Goal: Task Accomplishment & Management: Complete application form

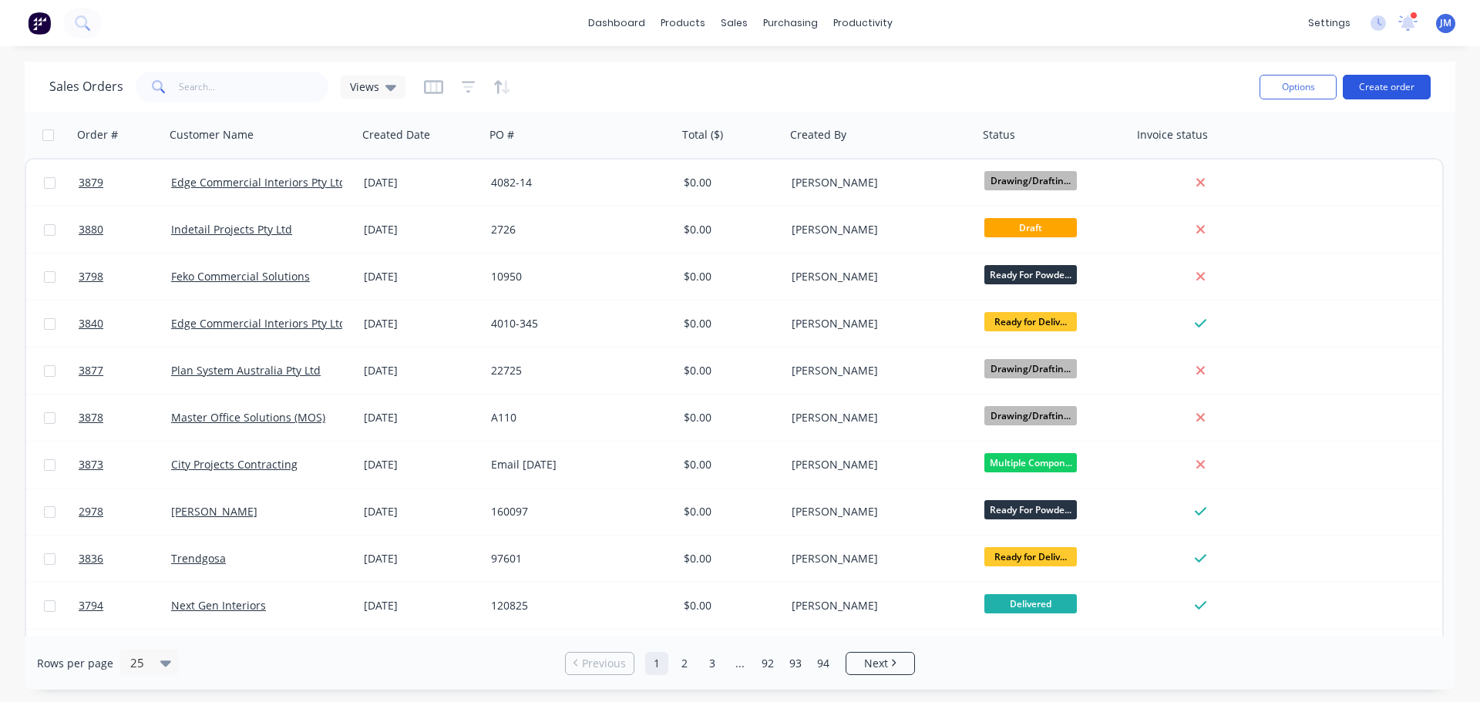
click at [1367, 87] on button "Create order" at bounding box center [1387, 87] width 88 height 25
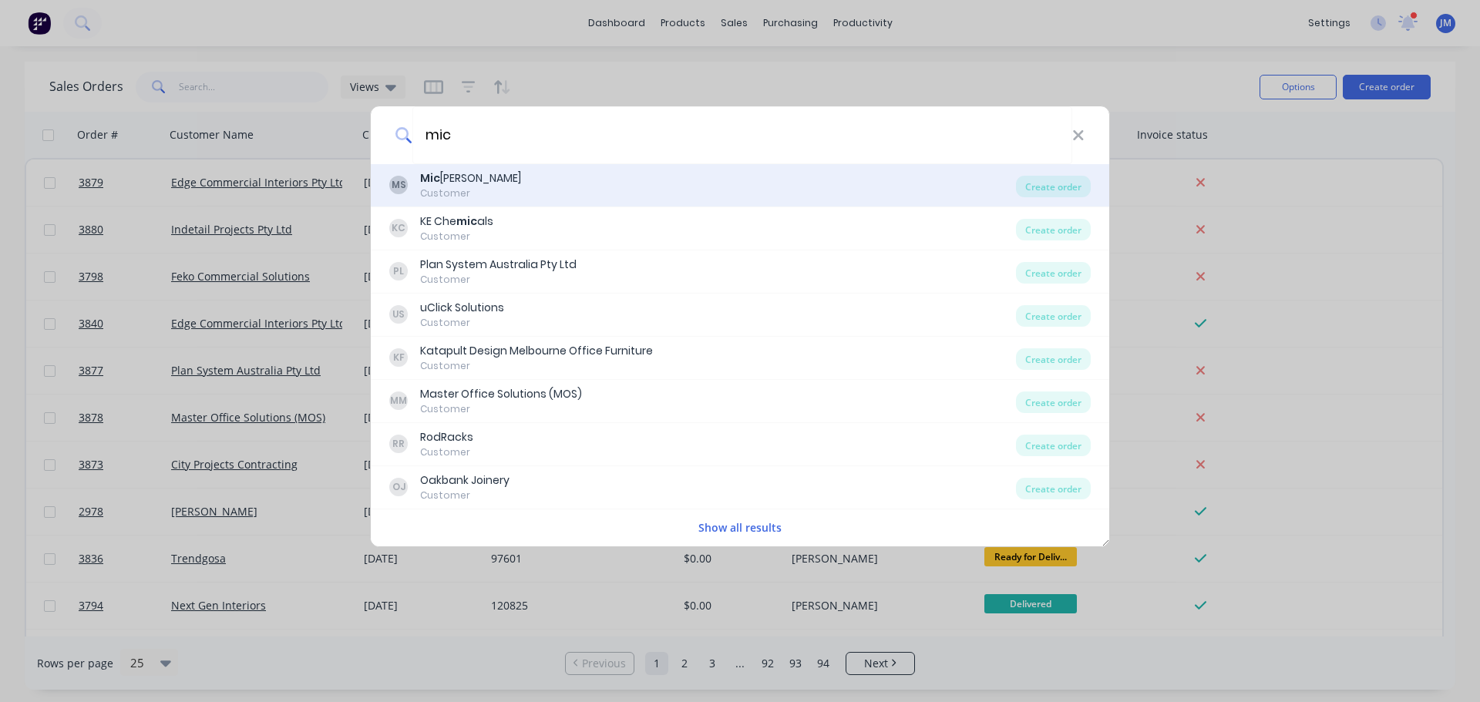
type input "mic"
click at [461, 195] on div "Customer" at bounding box center [470, 194] width 101 height 14
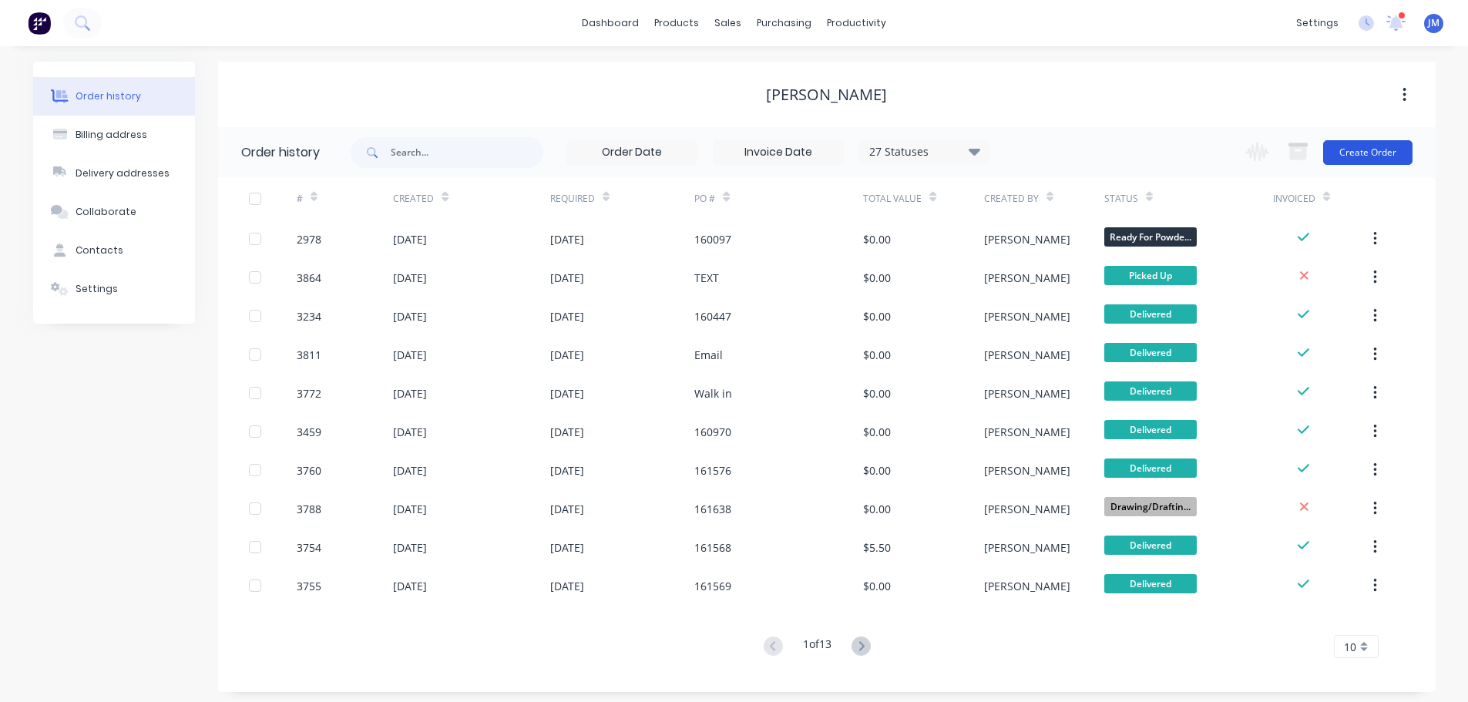
click at [1368, 149] on button "Create Order" at bounding box center [1367, 152] width 89 height 25
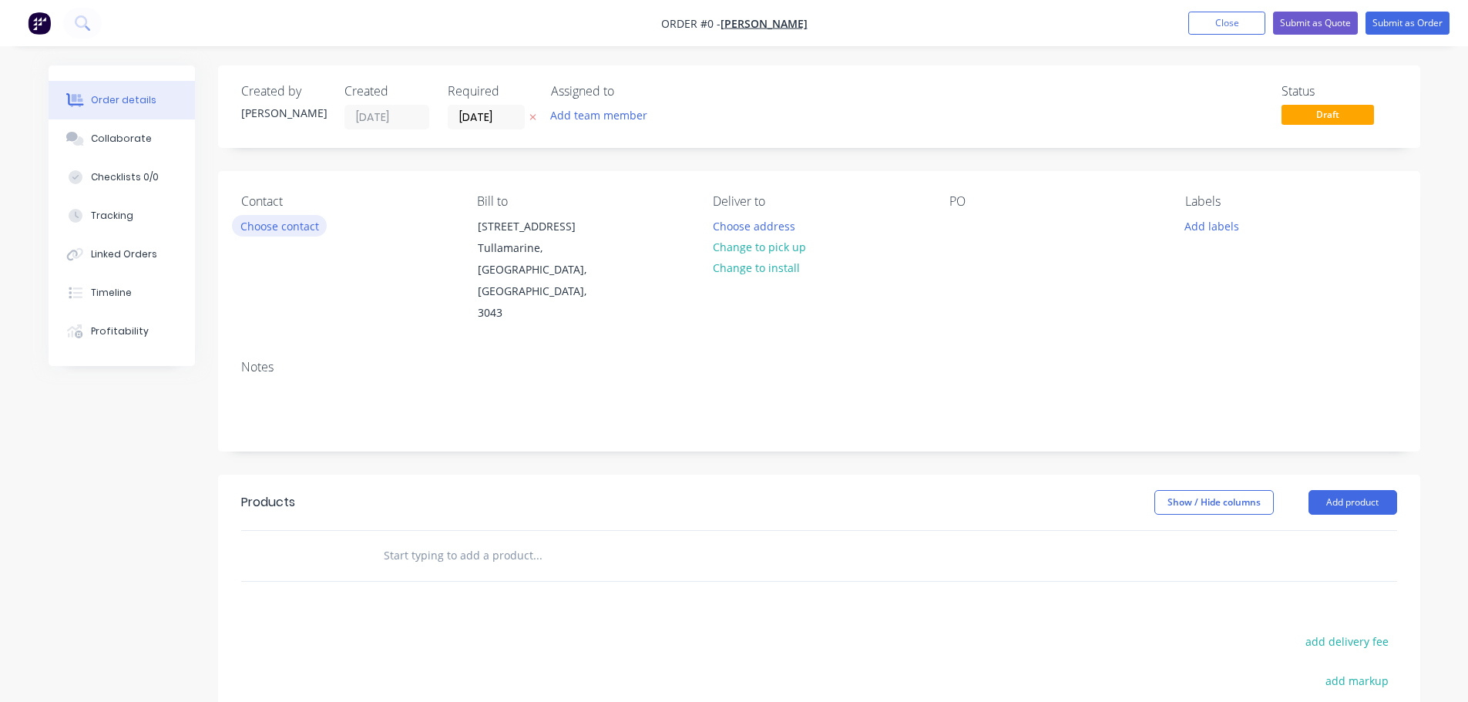
click at [286, 230] on button "Choose contact" at bounding box center [279, 225] width 95 height 21
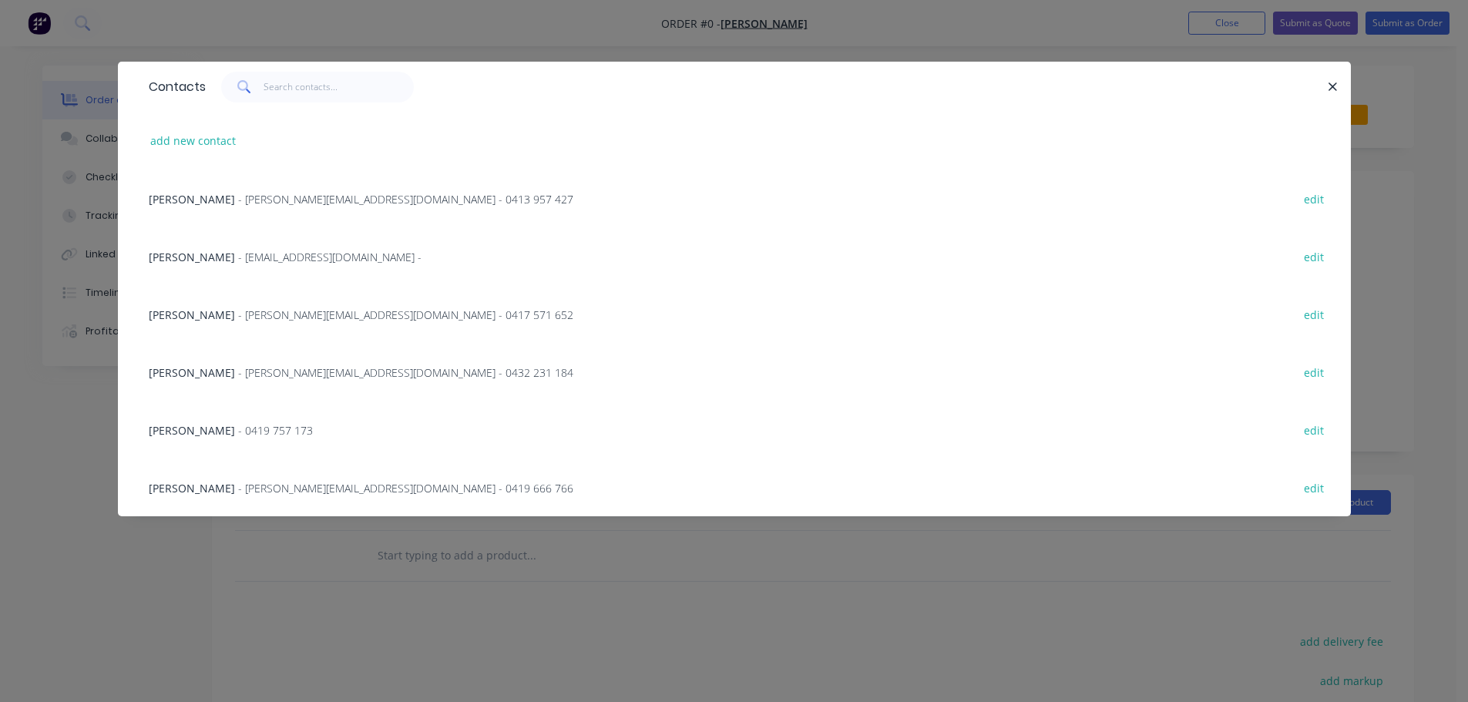
click at [227, 375] on span "[PERSON_NAME]" at bounding box center [192, 372] width 86 height 15
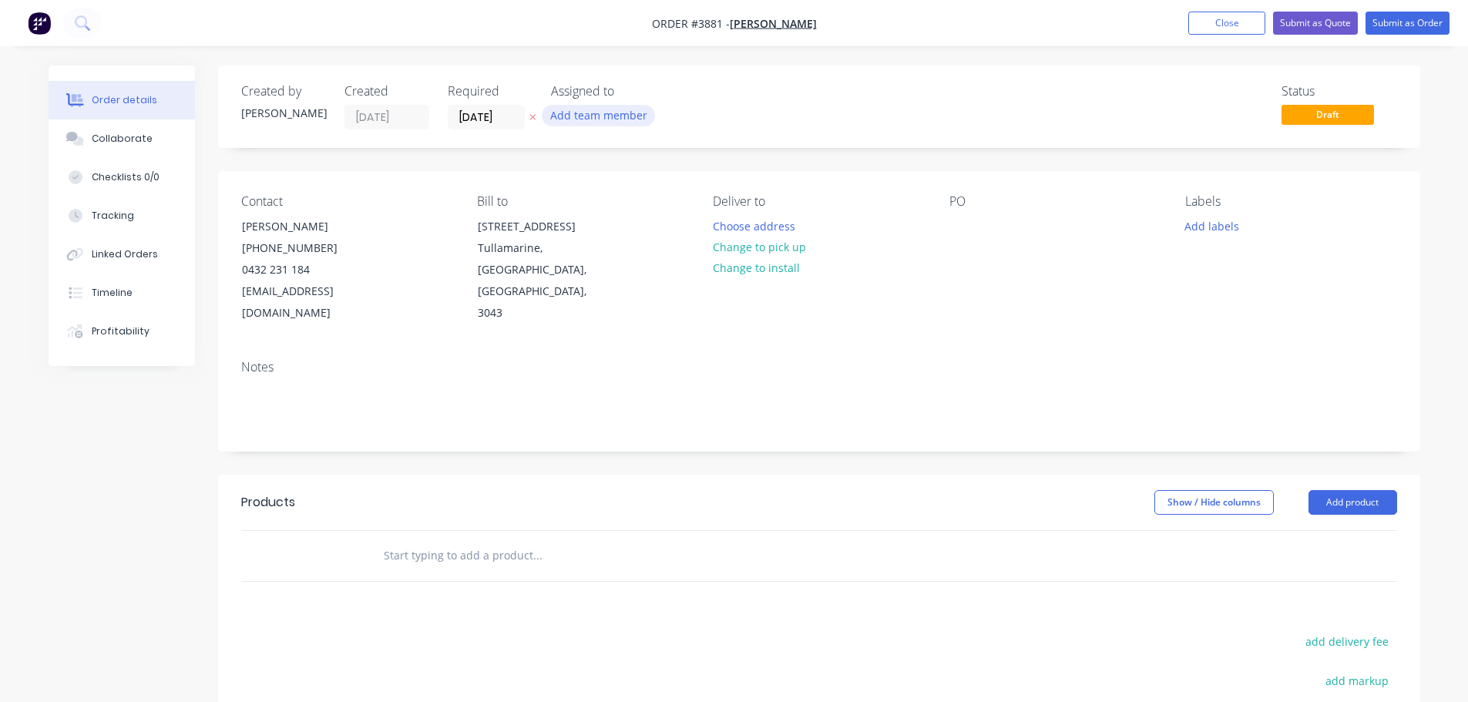
click at [589, 114] on button "Add team member" at bounding box center [598, 115] width 113 height 21
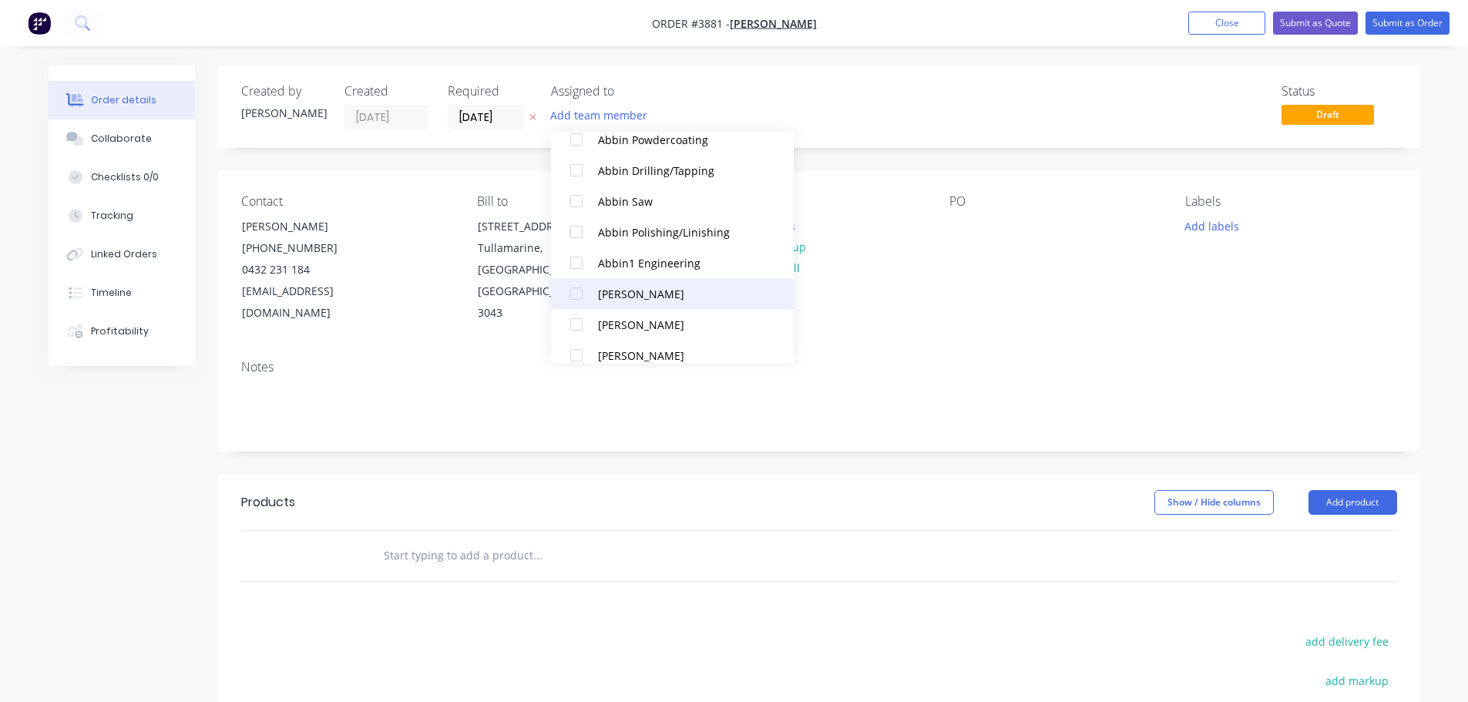
scroll to position [385, 0]
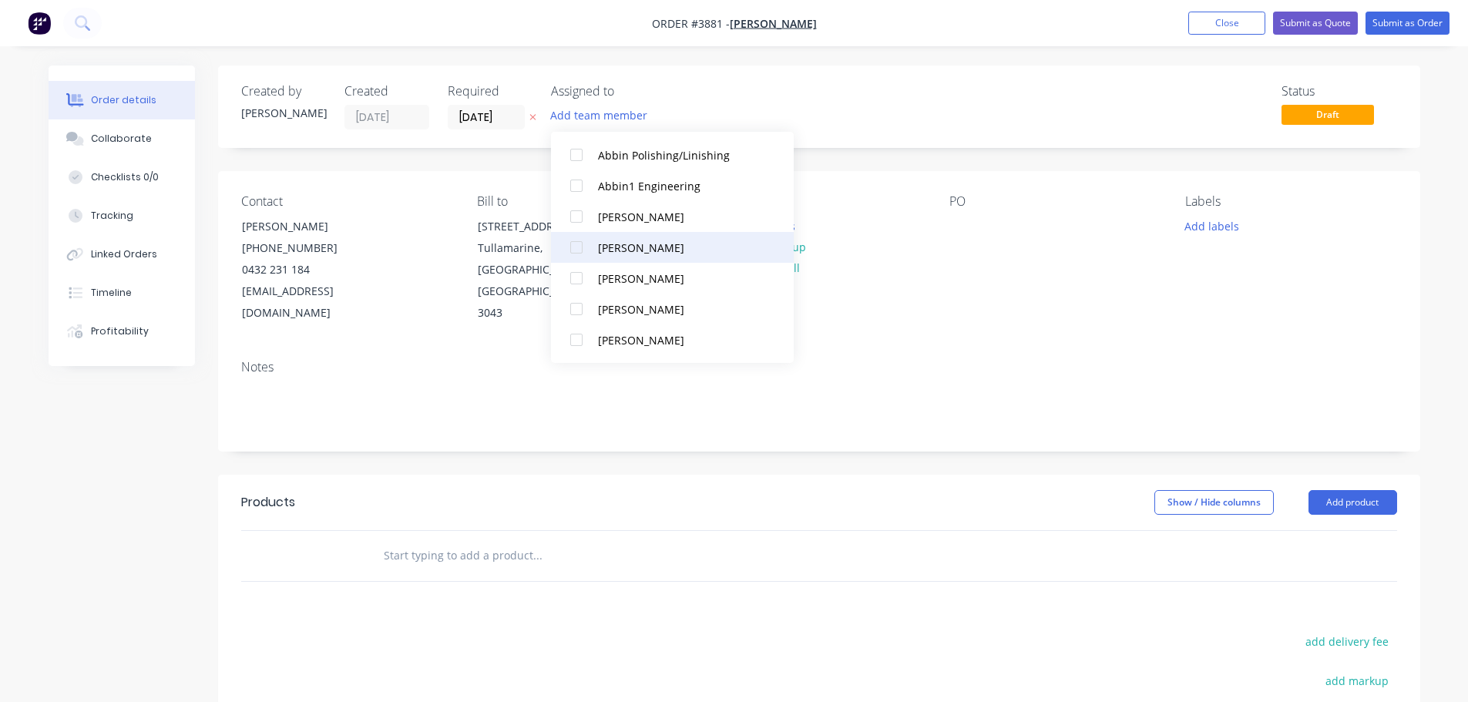
click at [578, 246] on div at bounding box center [576, 247] width 31 height 31
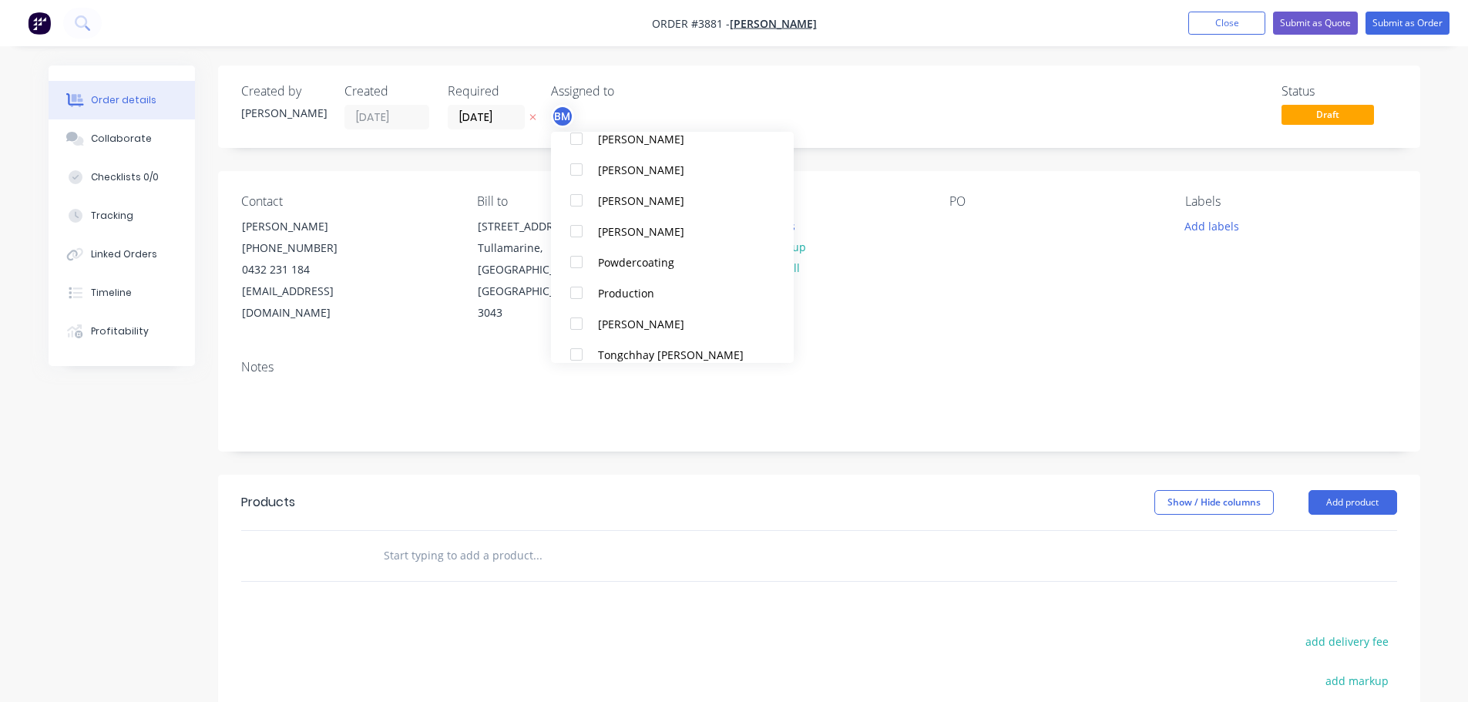
scroll to position [1033, 0]
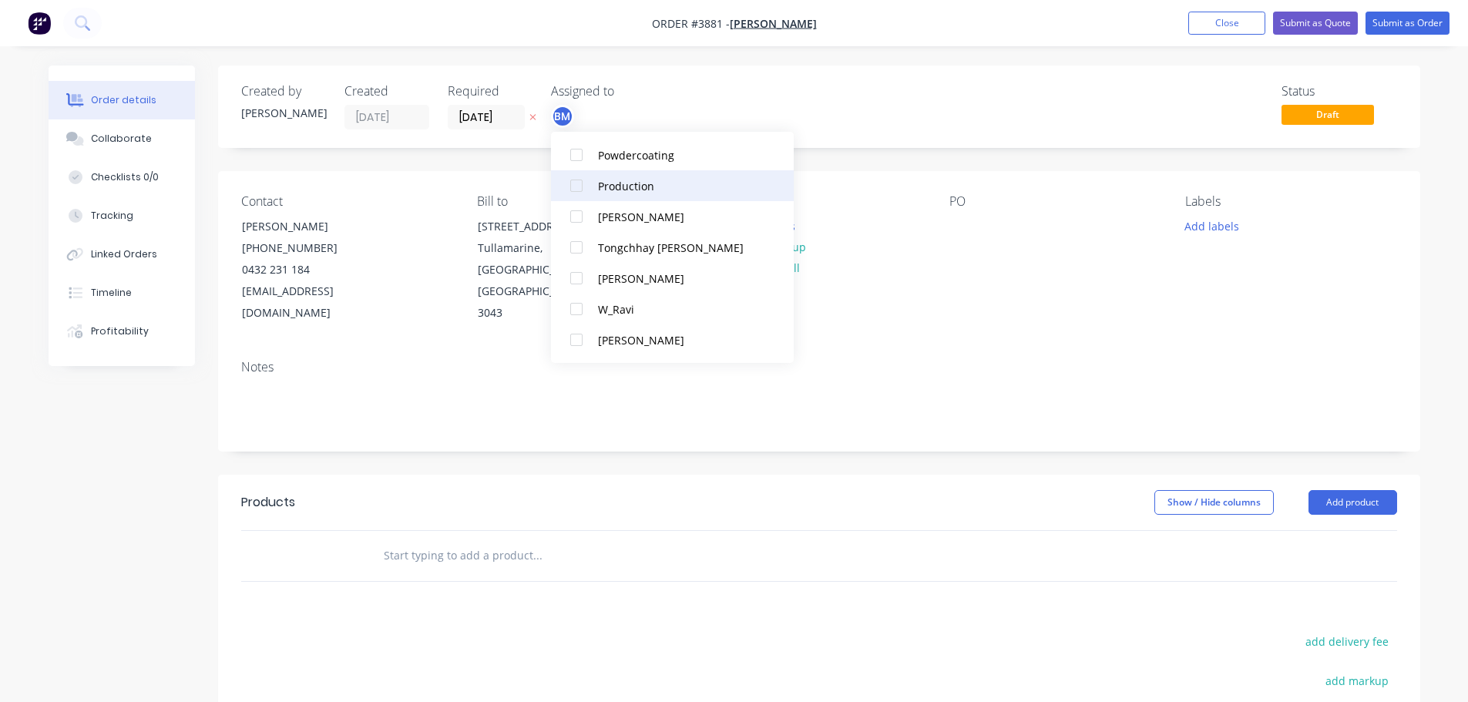
click at [573, 185] on div at bounding box center [576, 185] width 31 height 31
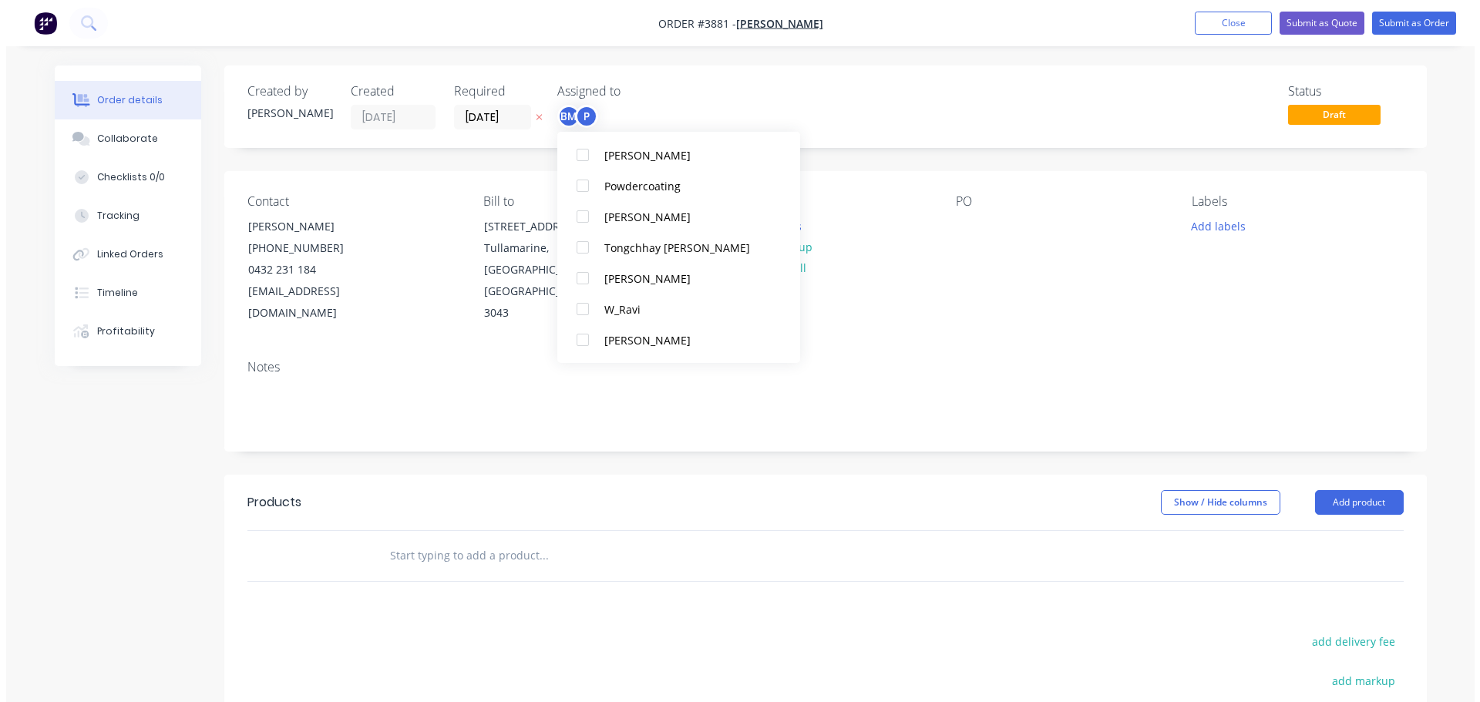
scroll to position [46, 0]
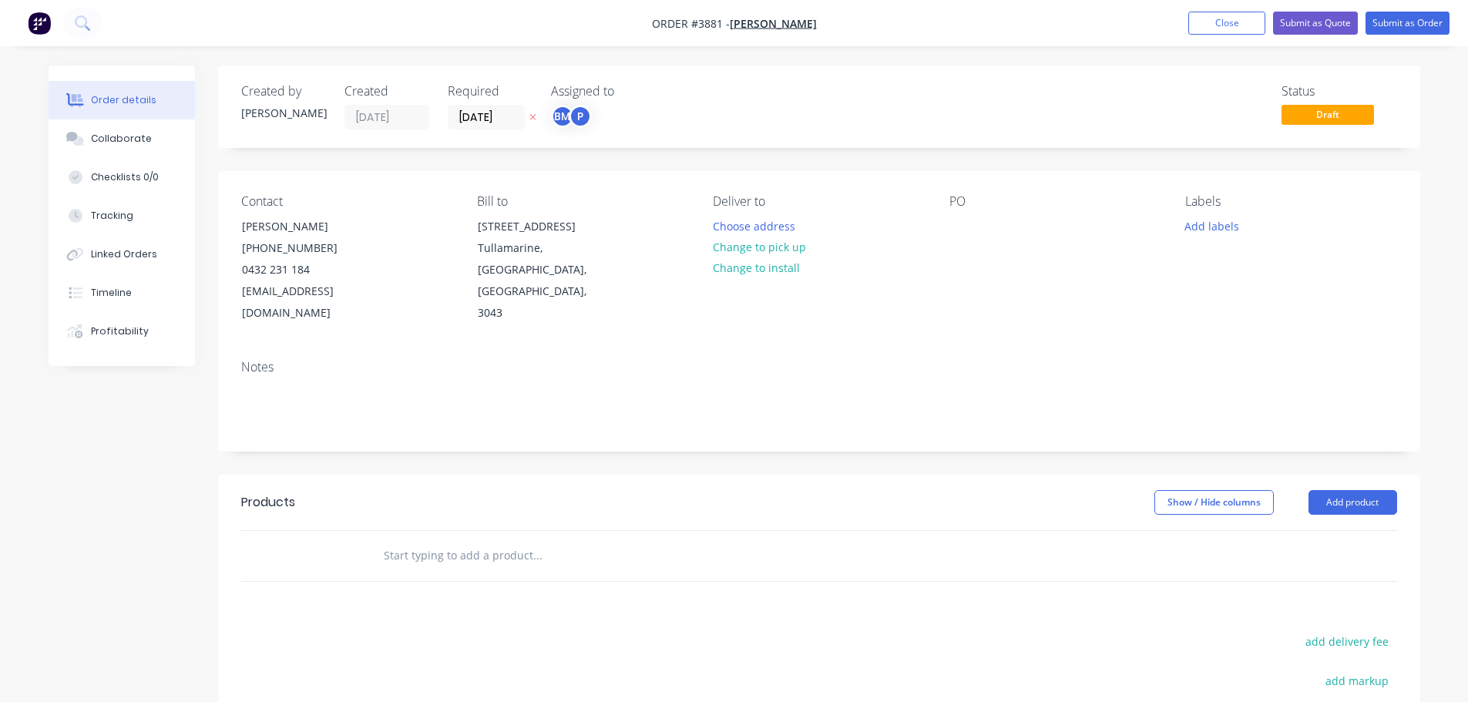
click at [889, 274] on div "Deliver to Choose address Change to pick up Change to install" at bounding box center [818, 259] width 211 height 130
click at [731, 215] on button "Choose address" at bounding box center [753, 225] width 99 height 21
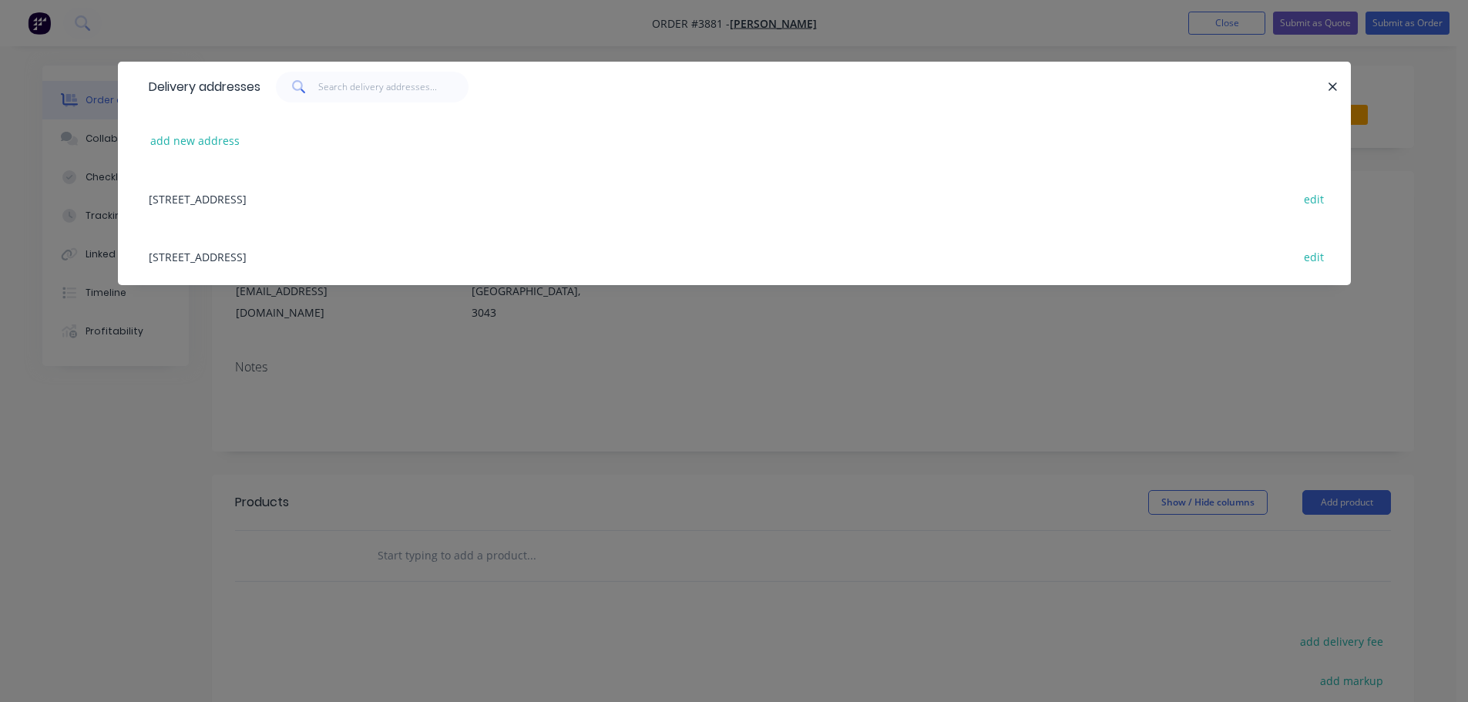
click at [230, 203] on div "[STREET_ADDRESS] edit" at bounding box center [734, 199] width 1187 height 58
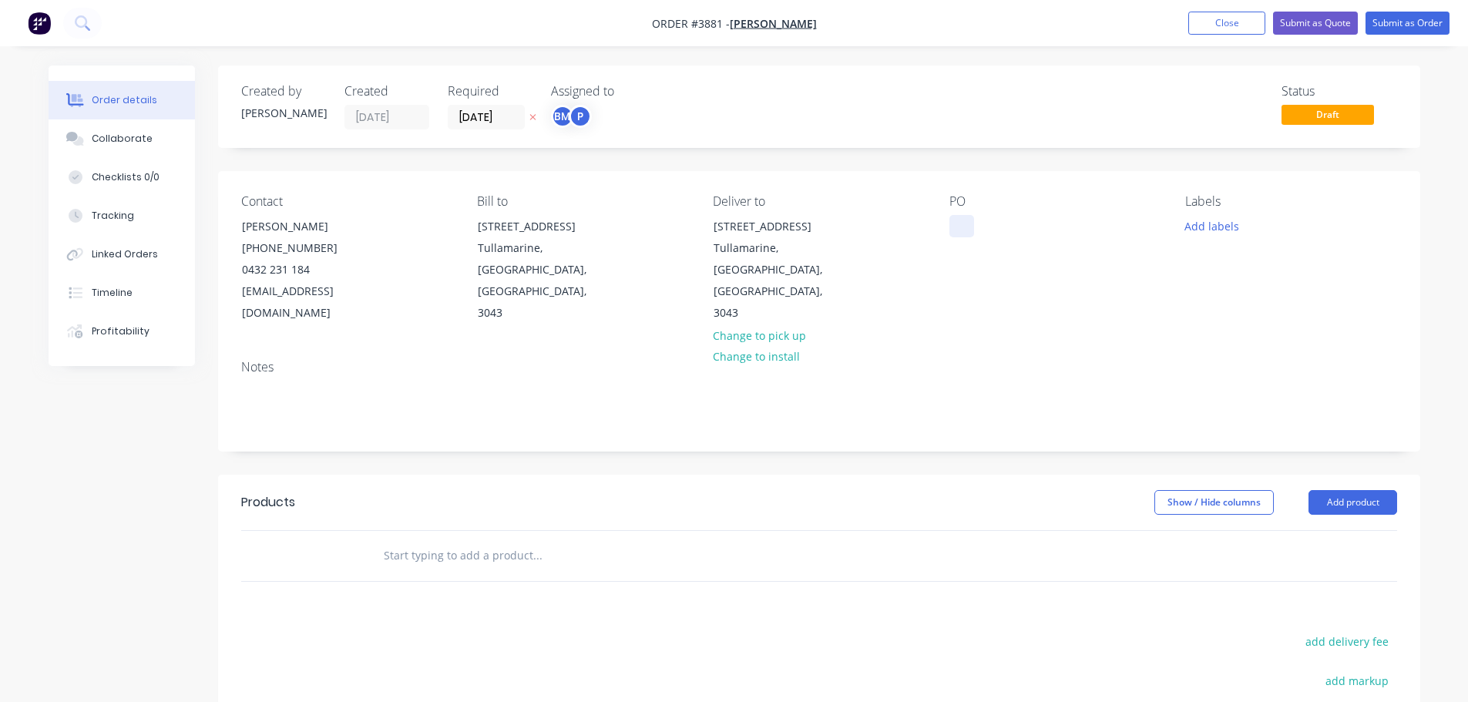
click at [969, 220] on div at bounding box center [962, 226] width 25 height 22
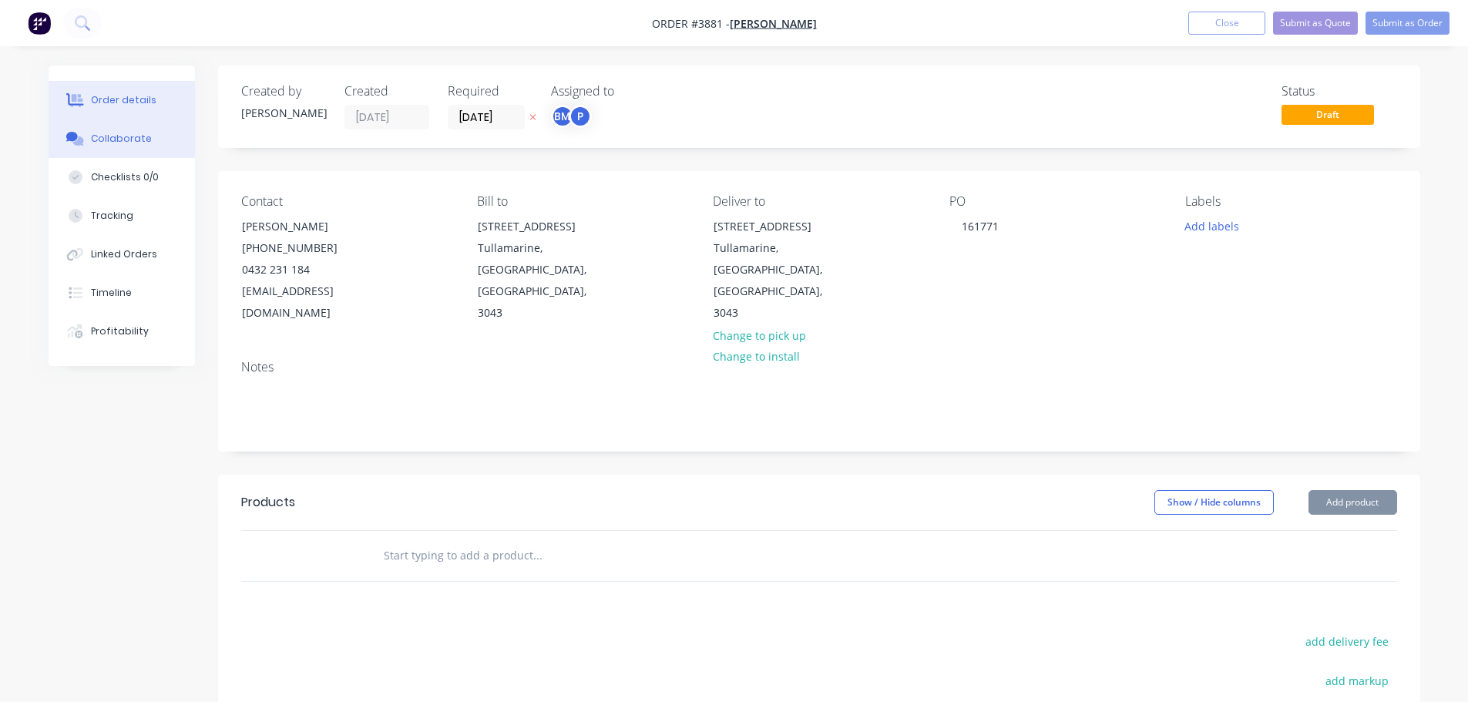
click at [127, 140] on div "Collaborate" at bounding box center [121, 139] width 61 height 14
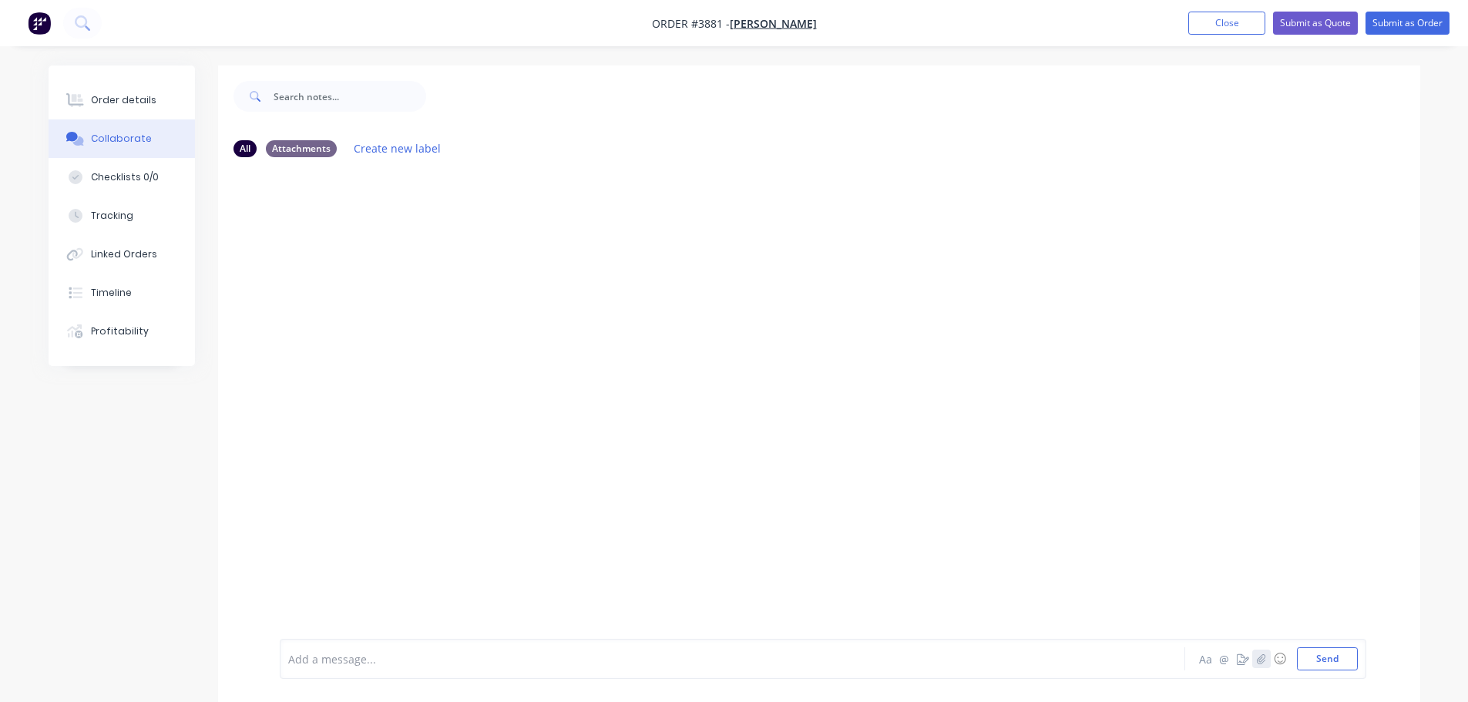
click at [1266, 660] on icon "button" at bounding box center [1261, 659] width 8 height 10
click at [1321, 654] on button "Send" at bounding box center [1327, 658] width 61 height 23
click at [136, 99] on div "Order details" at bounding box center [124, 100] width 66 height 14
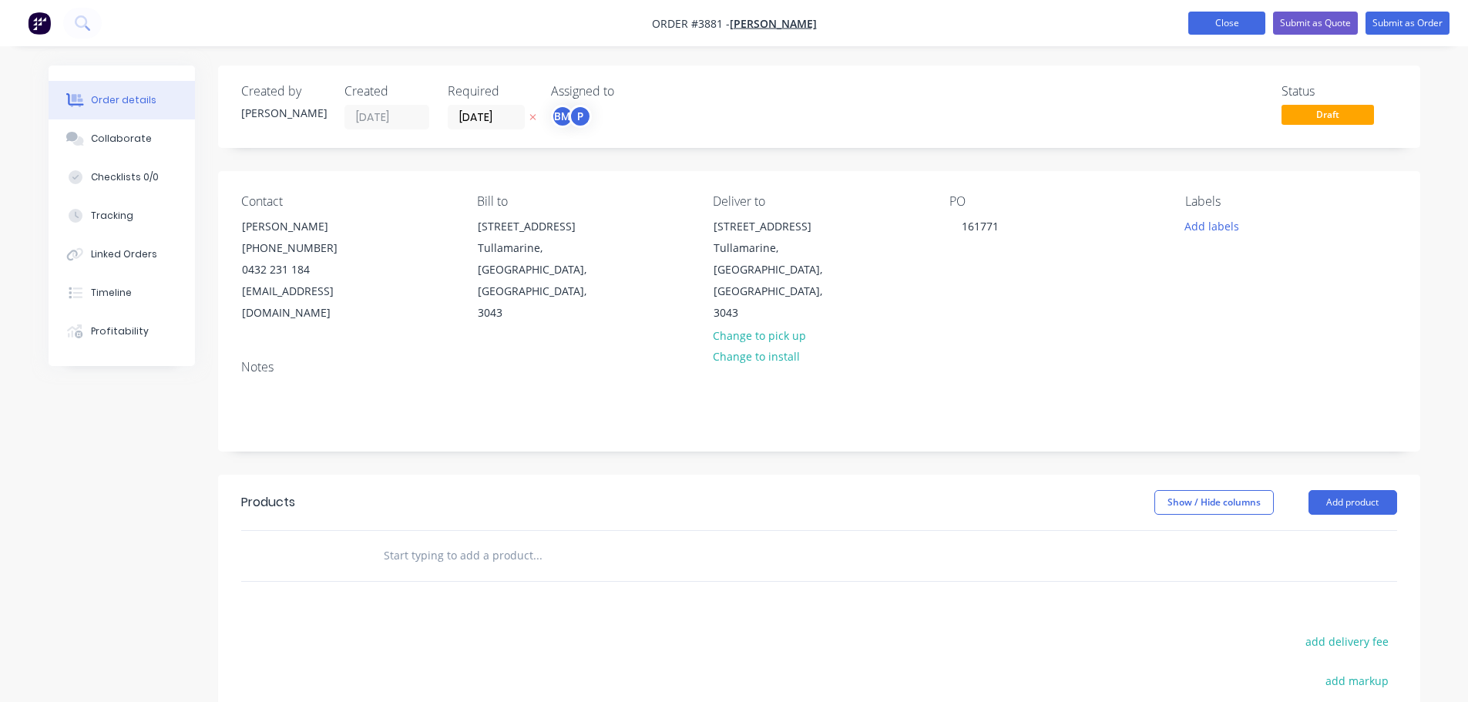
click at [1202, 18] on button "Close" at bounding box center [1227, 23] width 77 height 23
